Goal: Task Accomplishment & Management: Use online tool/utility

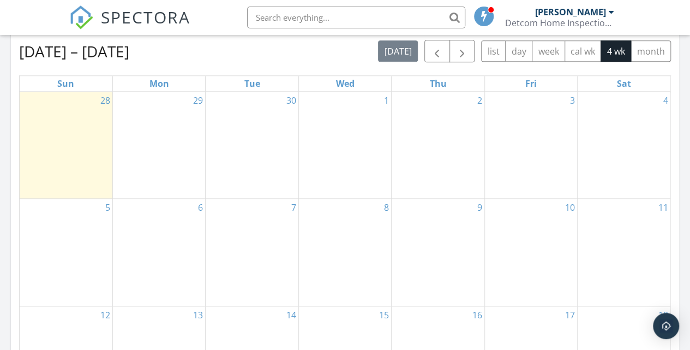
scroll to position [545, 0]
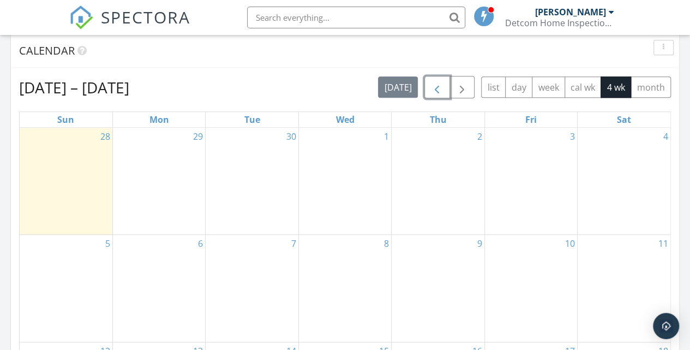
click at [439, 93] on span "button" at bounding box center [436, 87] width 13 height 13
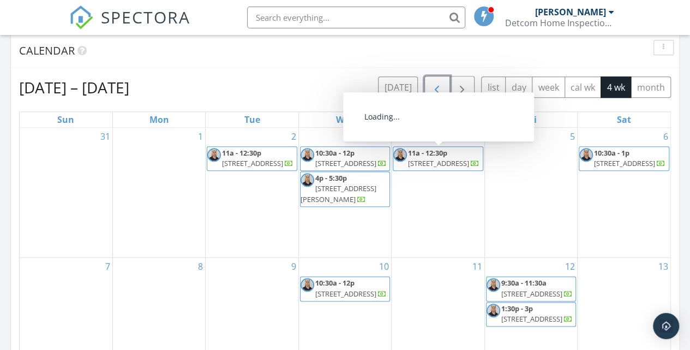
scroll to position [581, 0]
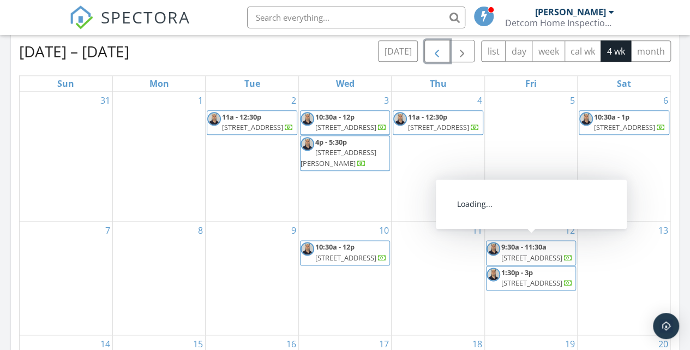
click at [562, 253] on span "434 SE Oakridge Dr, Port St. Lucie 34984" at bounding box center [531, 258] width 61 height 10
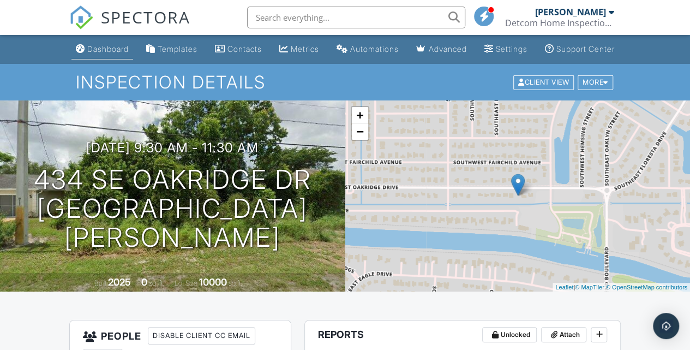
click at [93, 53] on div "Dashboard" at bounding box center [107, 48] width 41 height 9
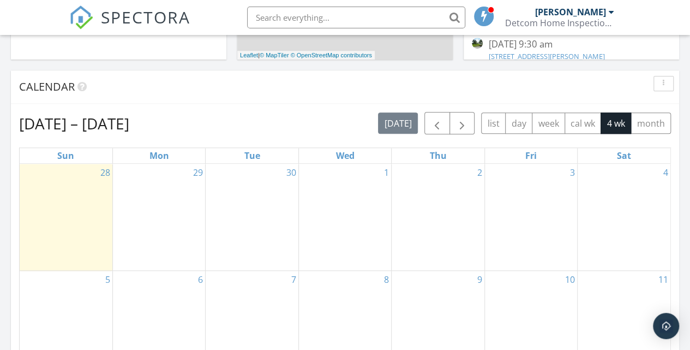
scroll to position [509, 0]
click at [441, 125] on span "button" at bounding box center [436, 123] width 13 height 13
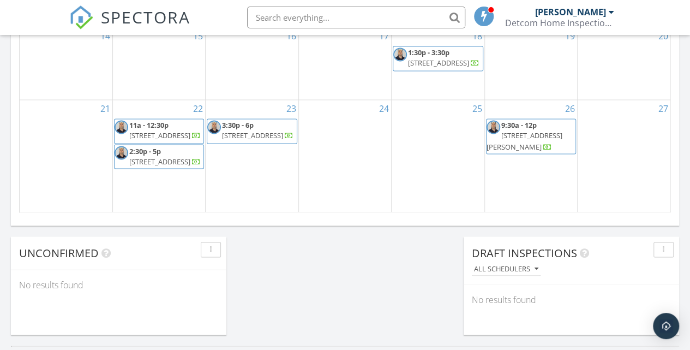
scroll to position [909, 0]
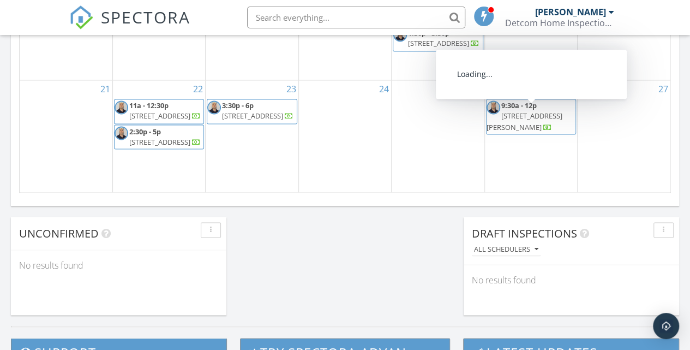
click at [549, 117] on span "737 SW Wood Creek Dr, Palm City 34990" at bounding box center [525, 121] width 76 height 20
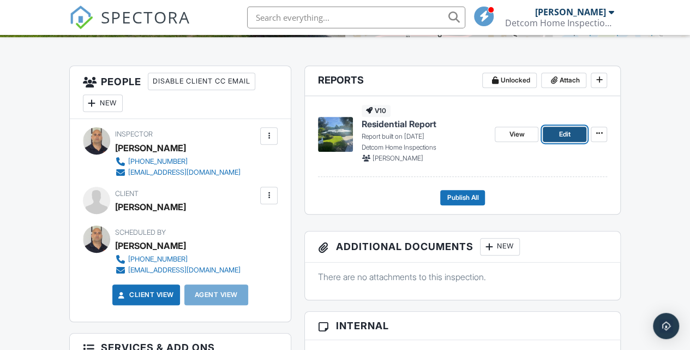
click at [561, 140] on span "Edit" at bounding box center [564, 134] width 11 height 11
